Goal: Transaction & Acquisition: Subscribe to service/newsletter

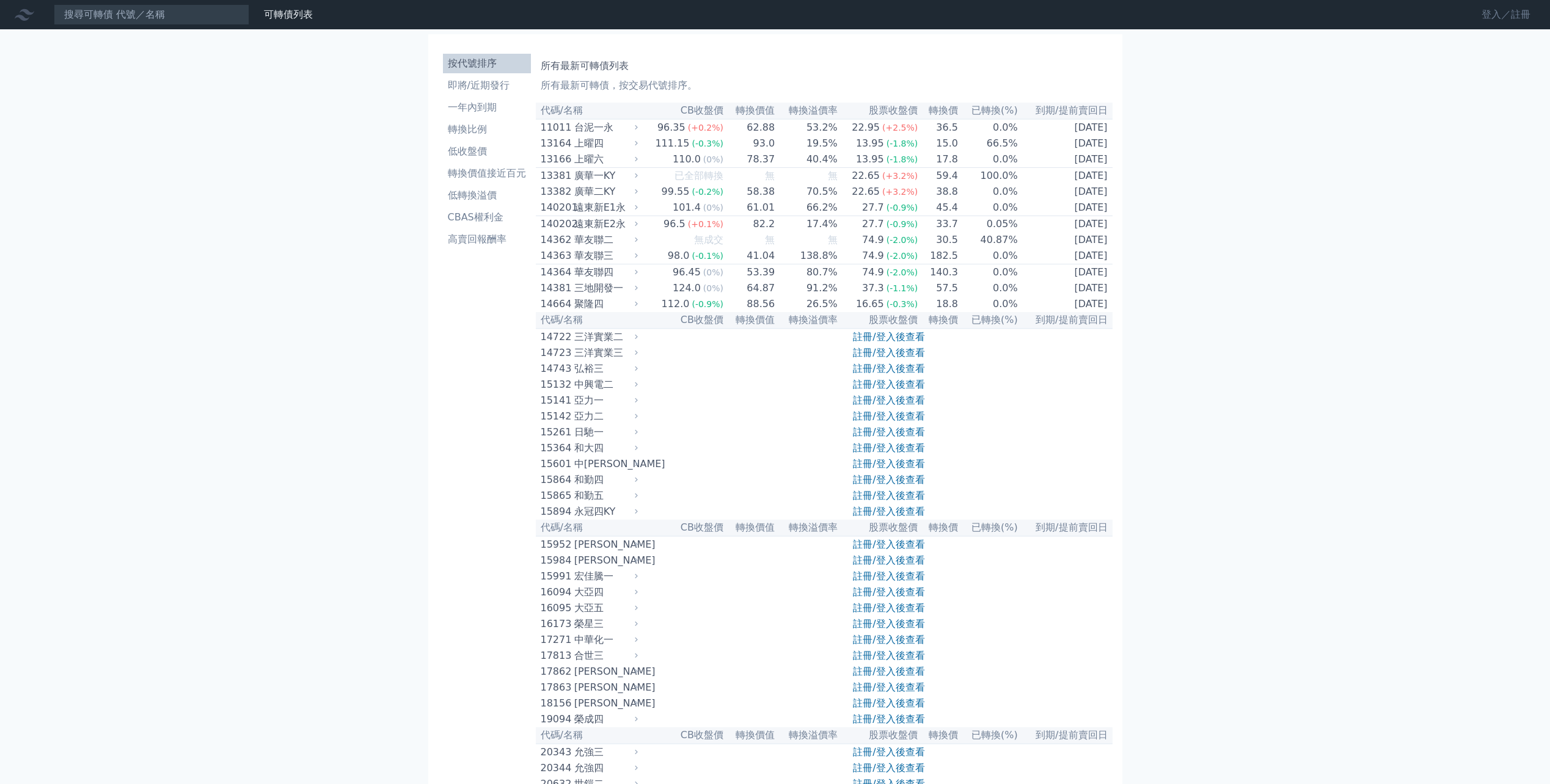
click at [1520, 12] on link "登入／註冊" at bounding box center [1505, 14] width 69 height 20
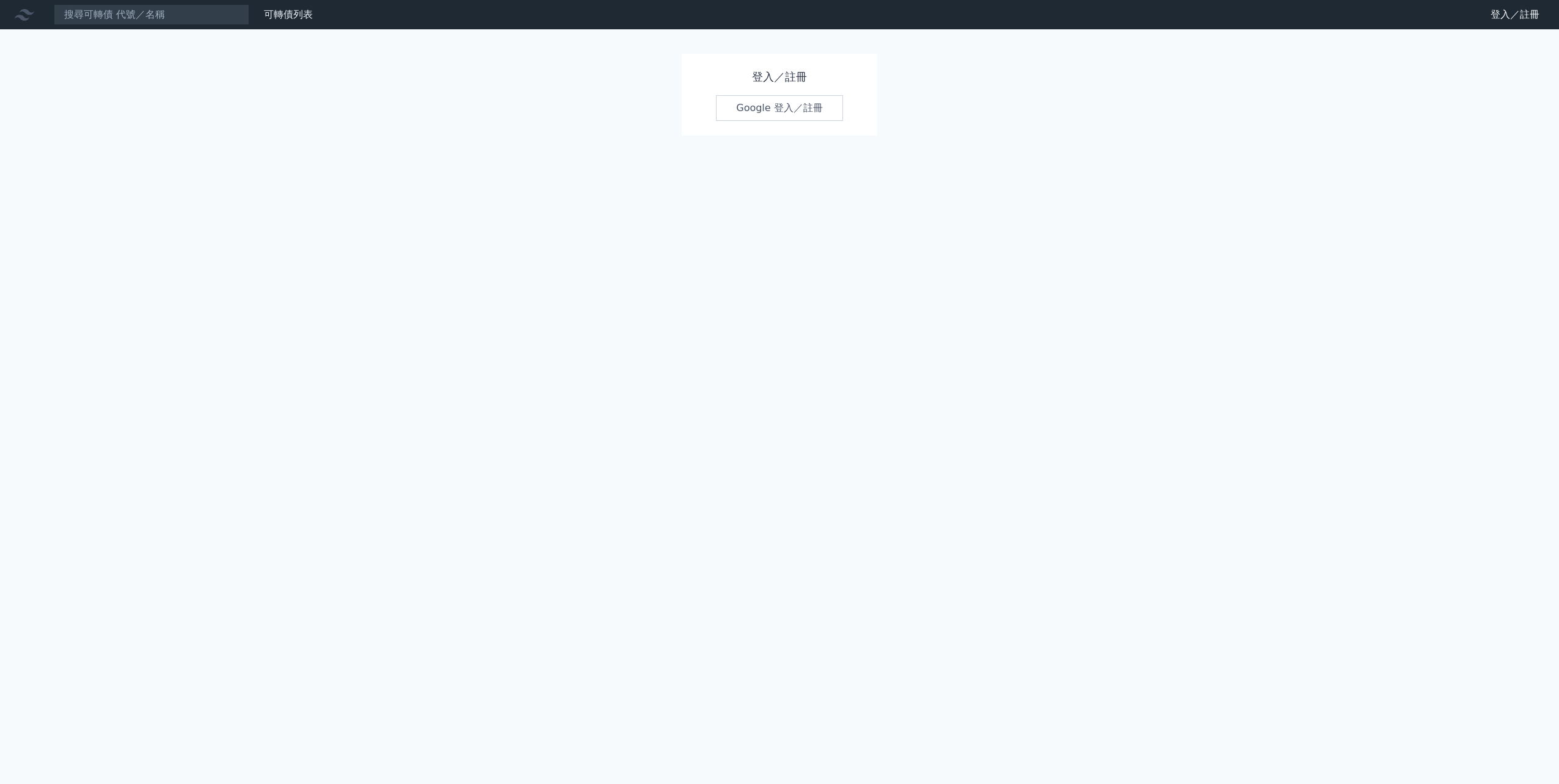
click at [832, 108] on link "Google 登入／註冊" at bounding box center [779, 108] width 127 height 26
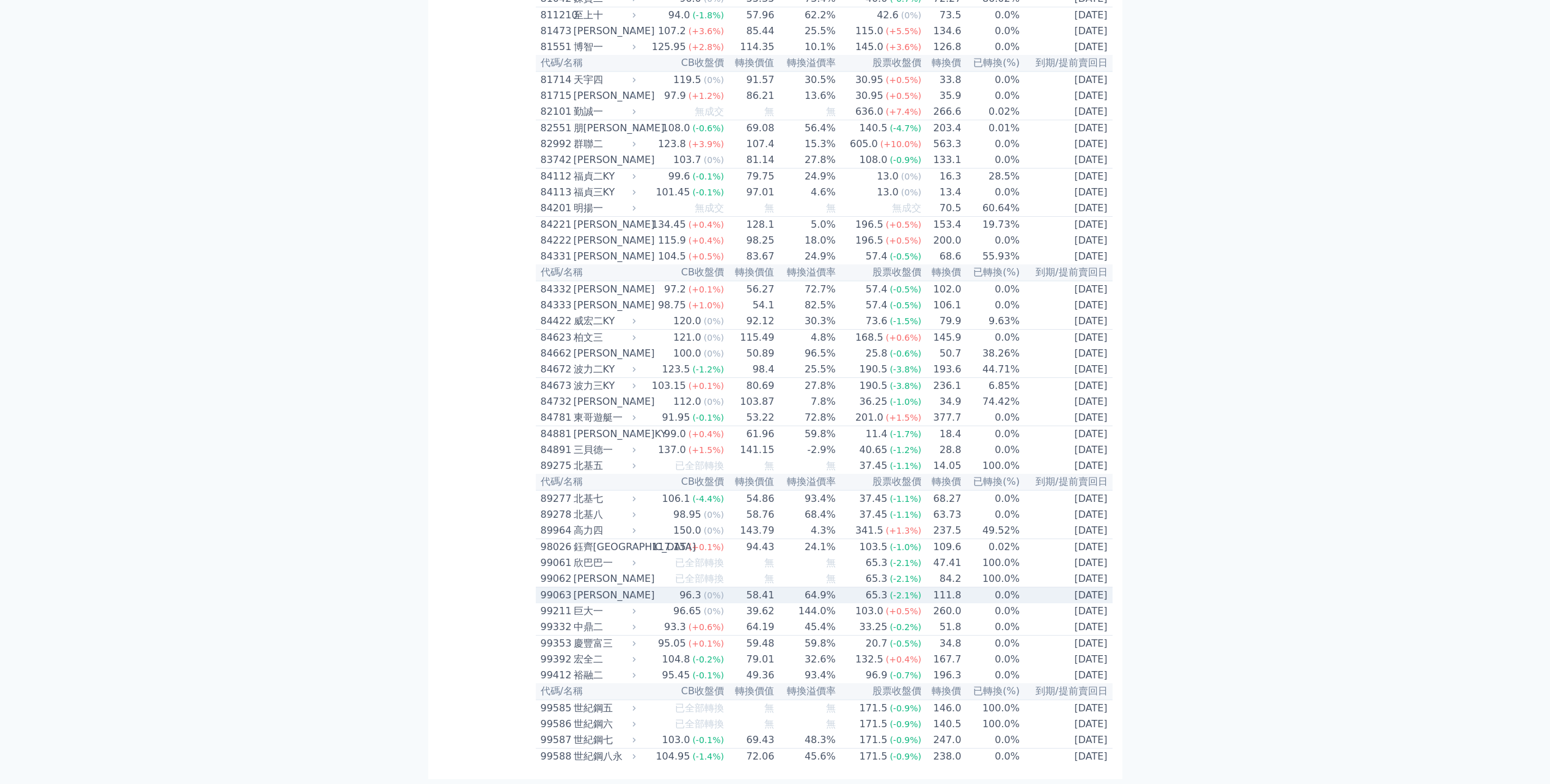
scroll to position [6800, 0]
click at [556, 152] on div "82992" at bounding box center [556, 144] width 30 height 14
